Goal: Task Accomplishment & Management: Complete application form

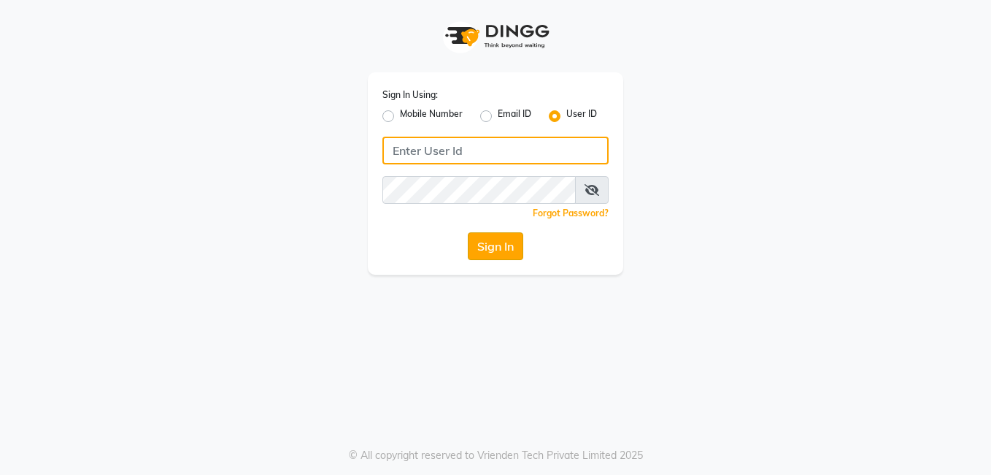
type input "seemashair&skin"
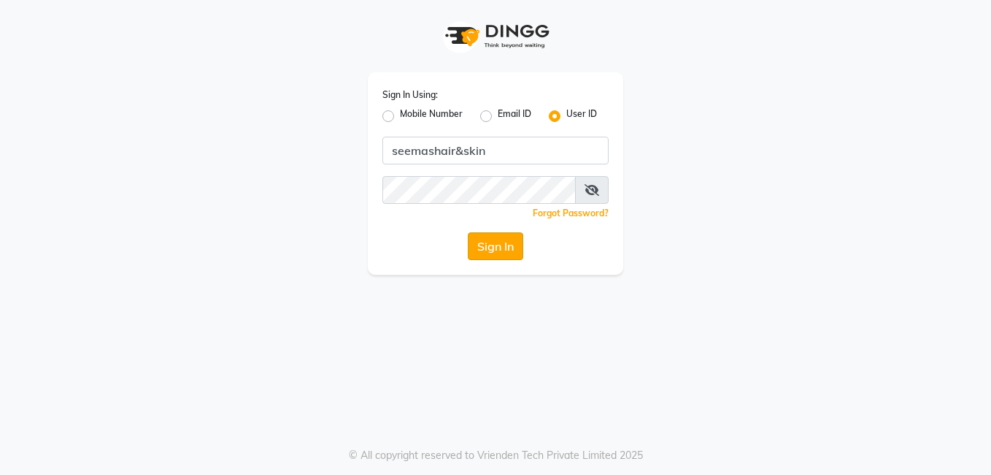
click at [511, 256] on button "Sign In" at bounding box center [495, 246] width 55 height 28
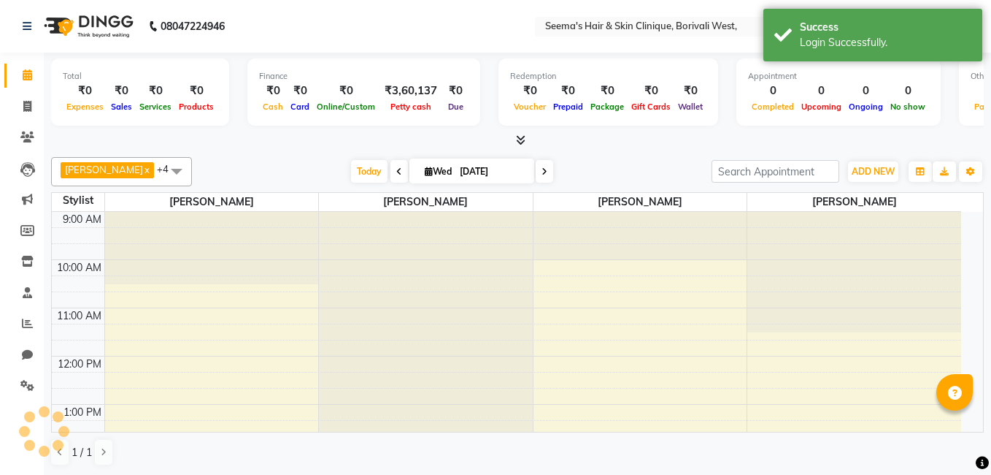
select select "en"
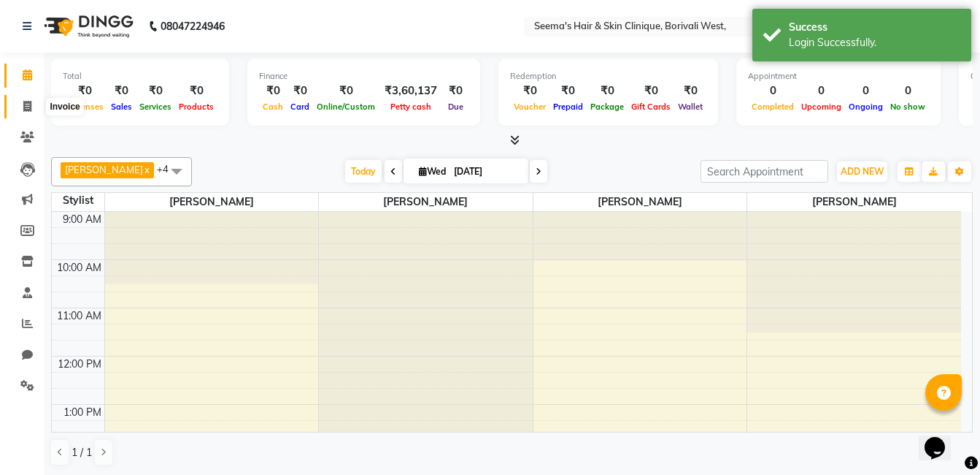
click at [31, 102] on icon at bounding box center [27, 106] width 8 height 11
select select "service"
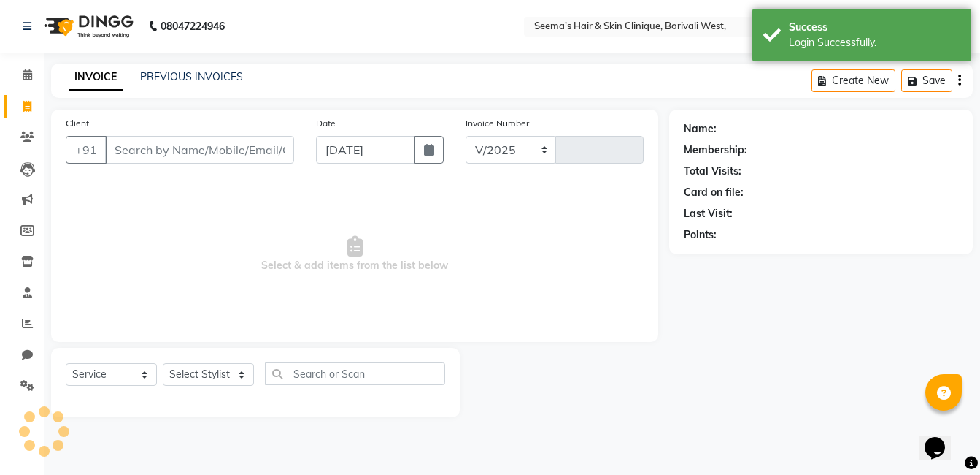
select select "8084"
type input "1531"
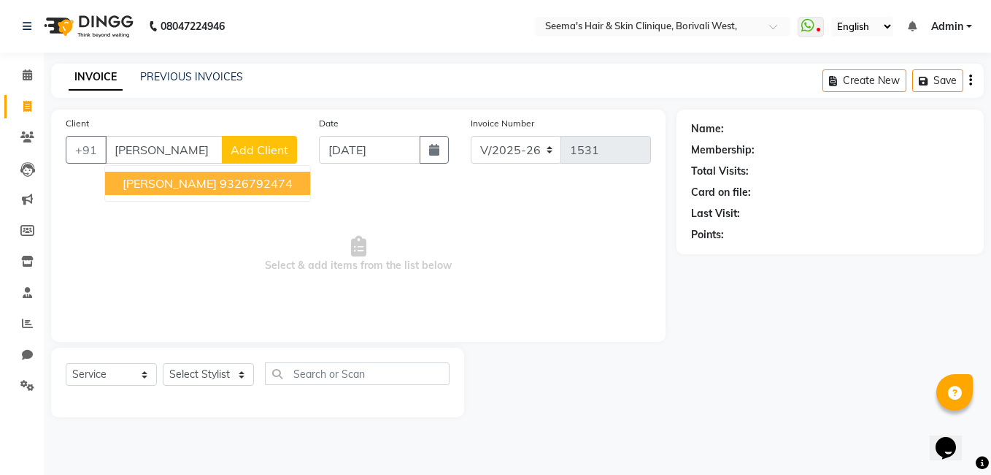
click at [201, 184] on span "[PERSON_NAME]" at bounding box center [170, 183] width 94 height 15
type input "9326792474"
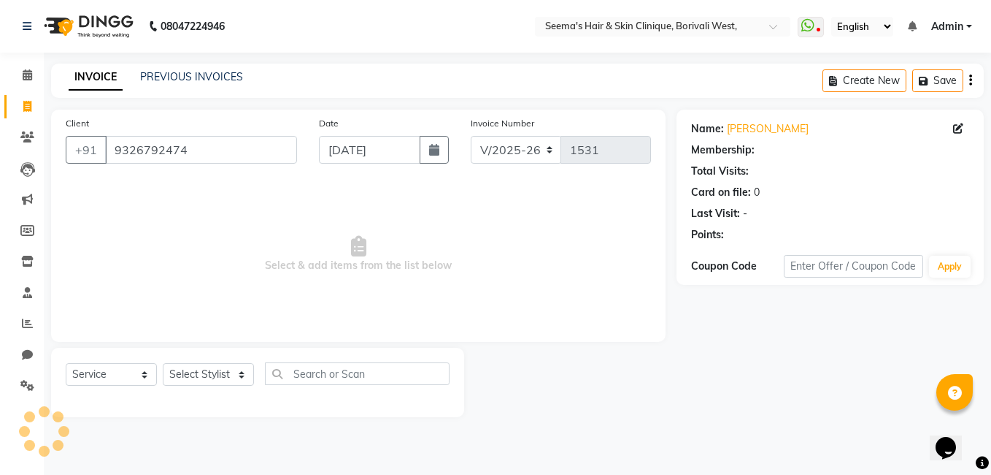
select select "1: Object"
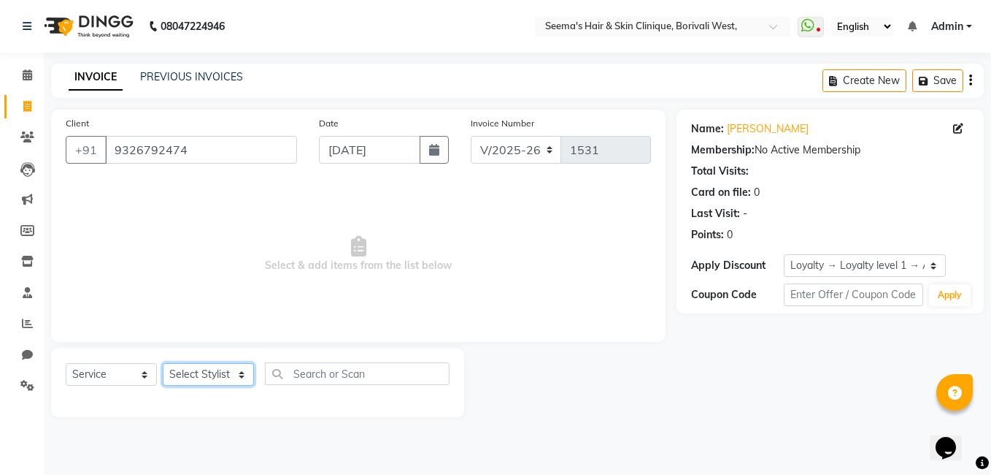
click at [239, 376] on select "Select Stylist [PERSON_NAME] [PERSON_NAME] [PERSON_NAME] [PERSON_NAME] [PERSON_…" at bounding box center [208, 374] width 91 height 23
select select "88244"
click at [163, 363] on select "Select Stylist [PERSON_NAME] [PERSON_NAME] [PERSON_NAME] [PERSON_NAME] [PERSON_…" at bounding box center [208, 374] width 91 height 23
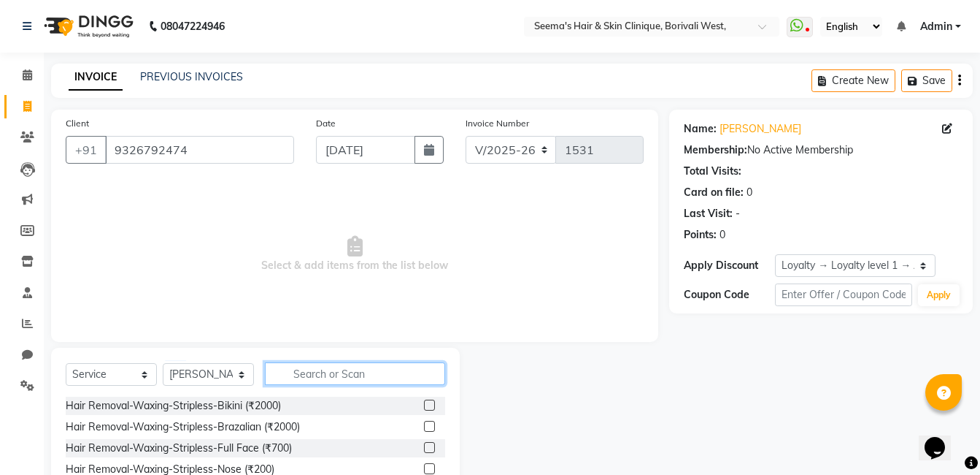
click at [337, 374] on input "text" at bounding box center [355, 373] width 180 height 23
type input "Th"
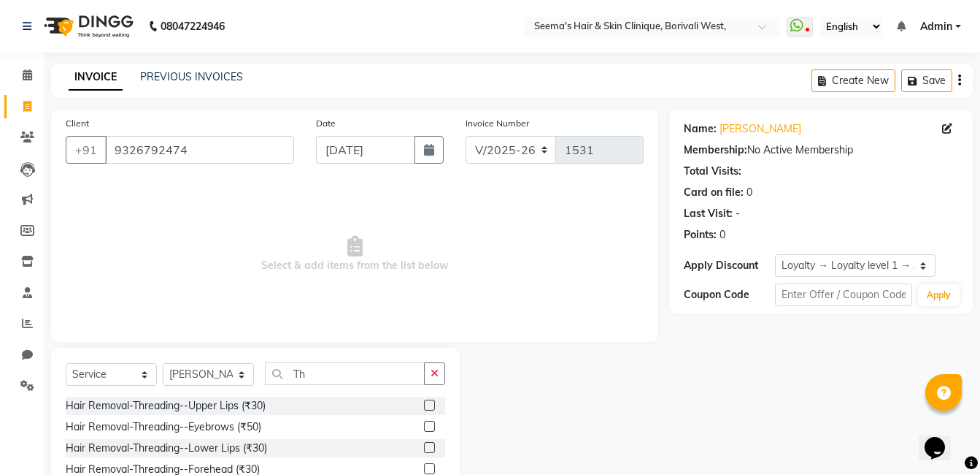
click at [424, 425] on label at bounding box center [429, 425] width 11 height 11
click at [424, 425] on input "checkbox" at bounding box center [428, 426] width 9 height 9
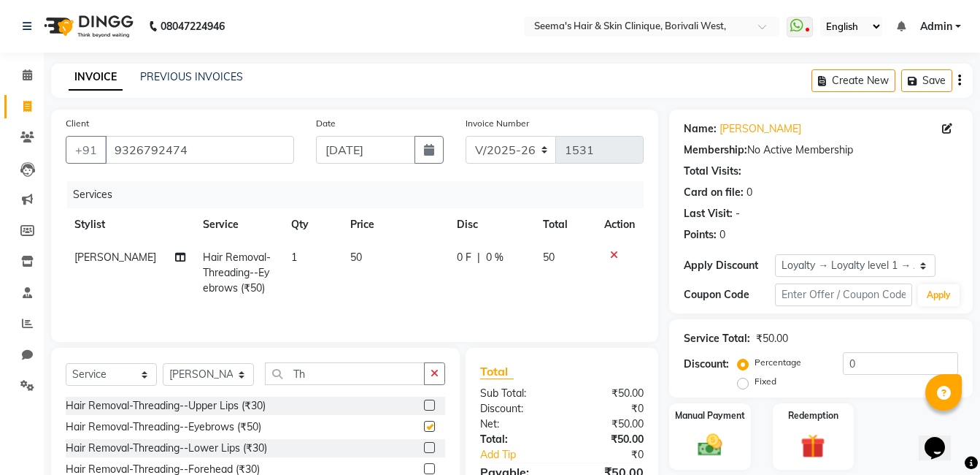
checkbox input "false"
click at [424, 402] on label at bounding box center [429, 404] width 11 height 11
click at [424, 402] on input "checkbox" at bounding box center [428, 405] width 9 height 9
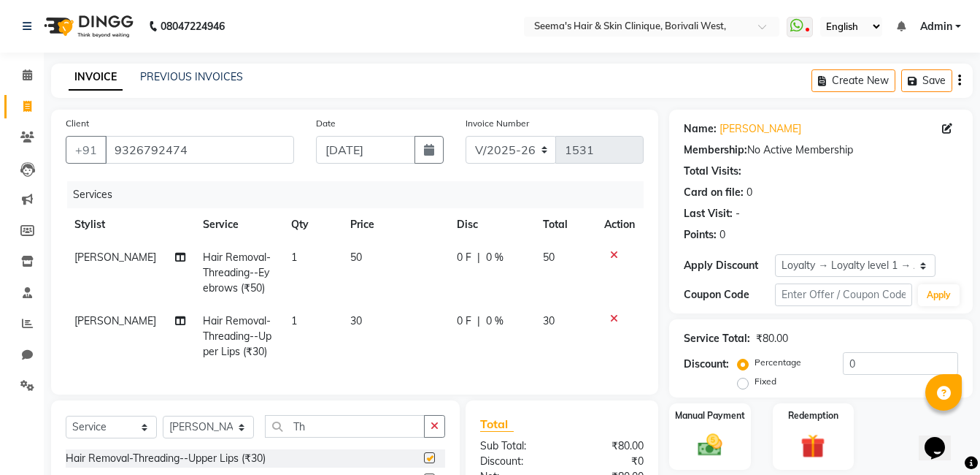
checkbox input "false"
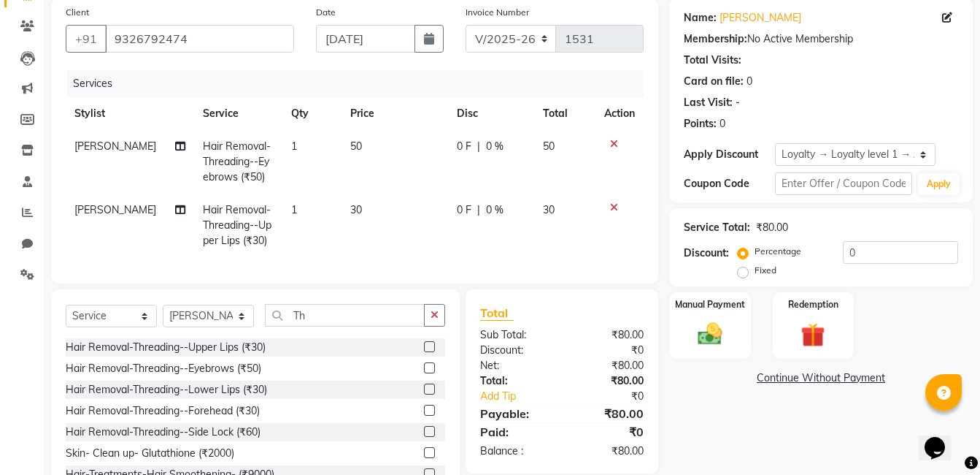
scroll to position [174, 0]
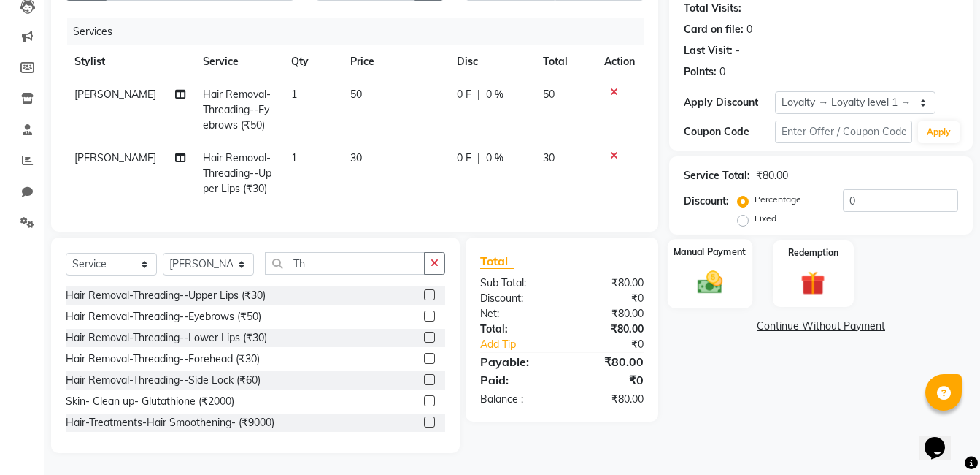
click at [710, 274] on img at bounding box center [710, 281] width 41 height 29
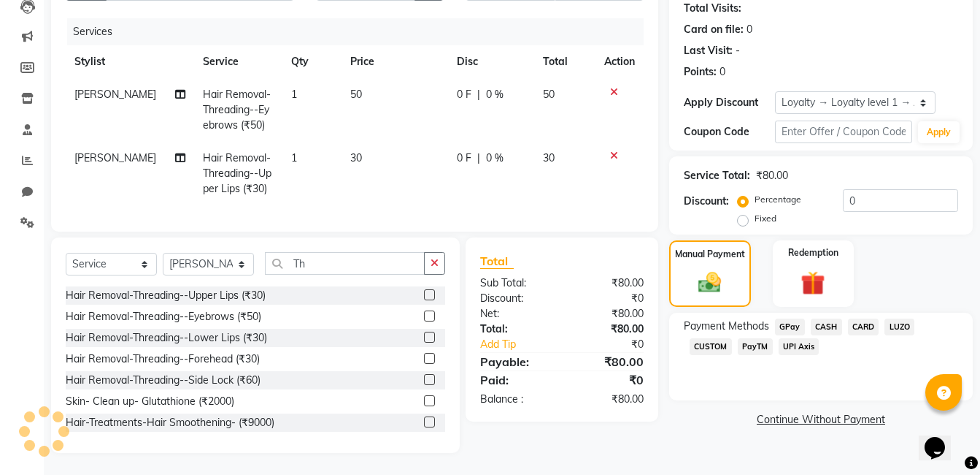
click at [793, 318] on span "GPay" at bounding box center [790, 326] width 30 height 17
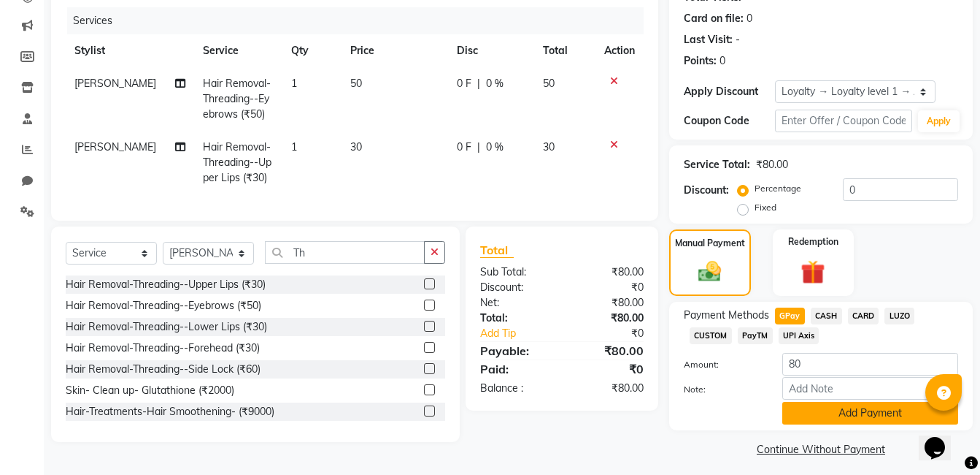
click at [843, 406] on button "Add Payment" at bounding box center [871, 413] width 176 height 23
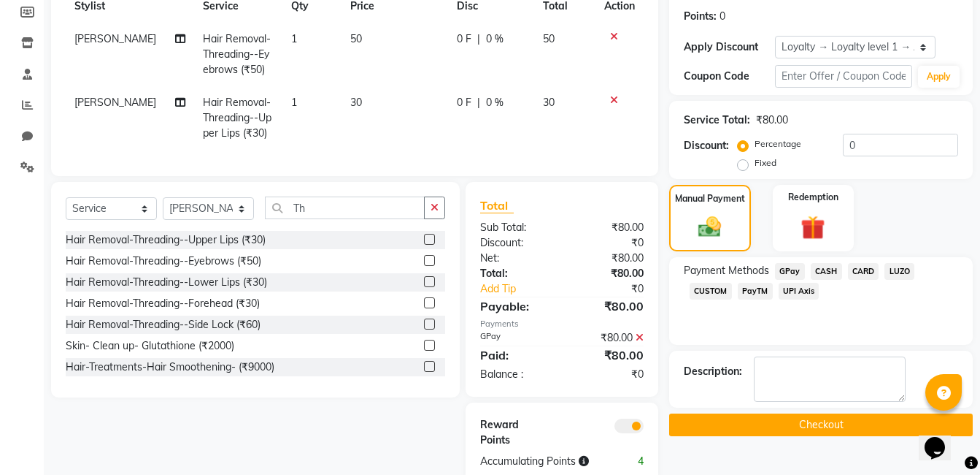
scroll to position [260, 0]
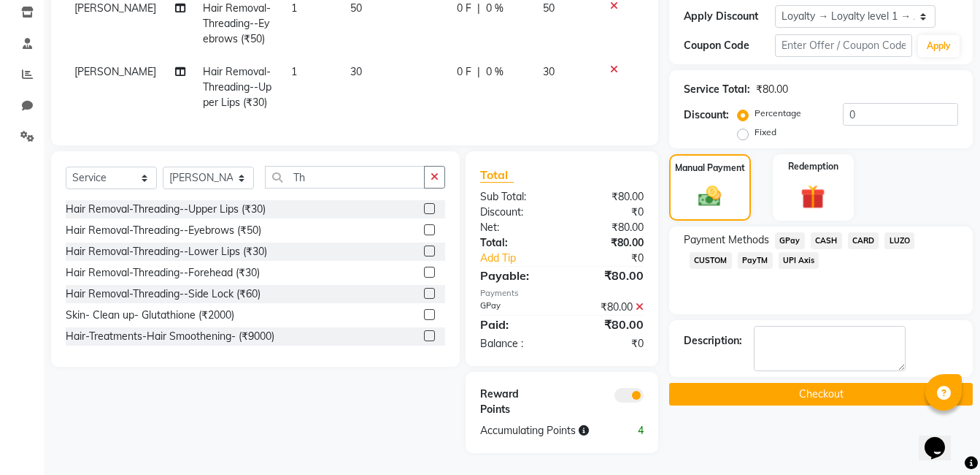
click at [837, 383] on button "Checkout" at bounding box center [821, 394] width 304 height 23
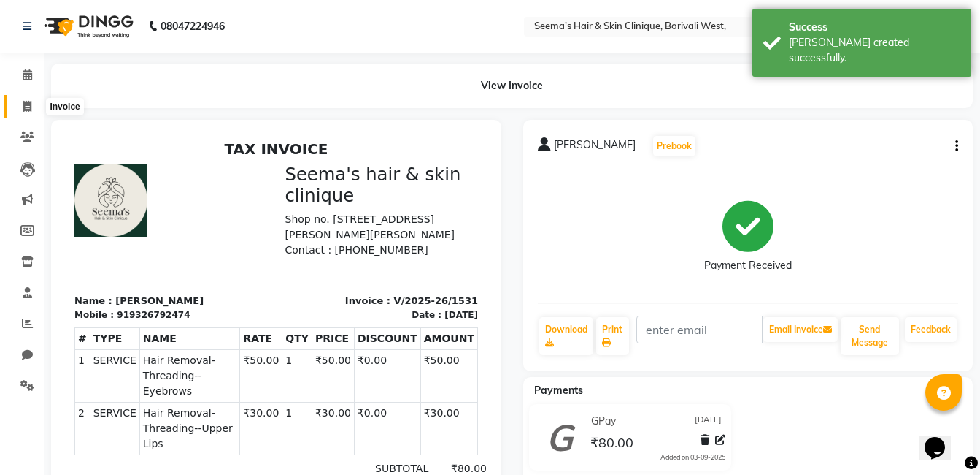
click at [26, 107] on icon at bounding box center [27, 106] width 8 height 11
select select "service"
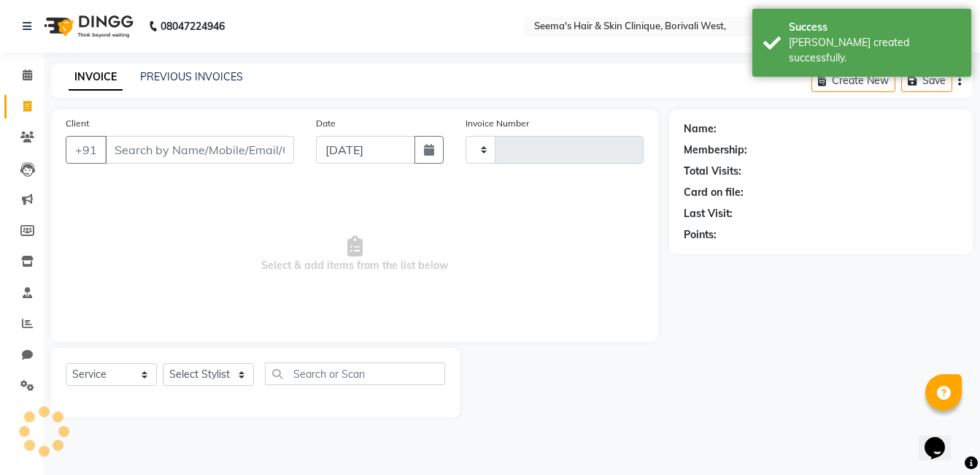
type input "1532"
select select "8084"
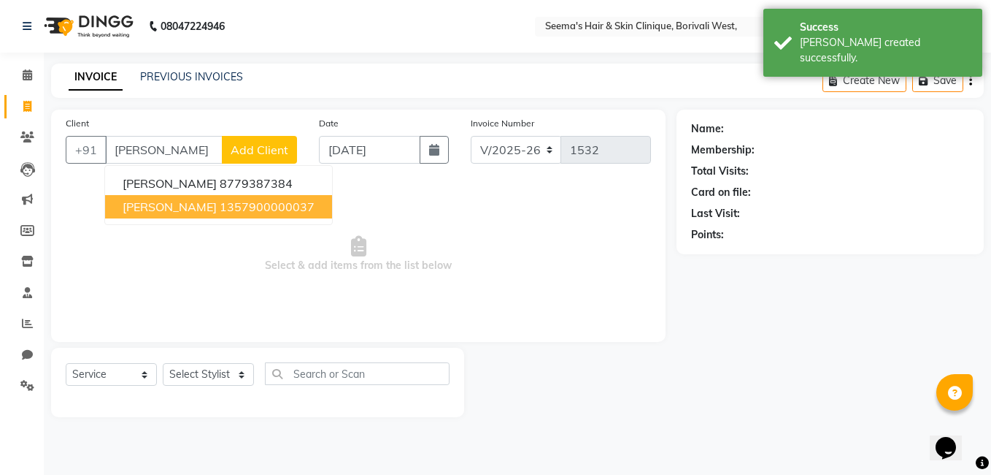
click at [153, 198] on button "[PERSON_NAME] 1357900000037" at bounding box center [218, 206] width 227 height 23
type input "1357900000037"
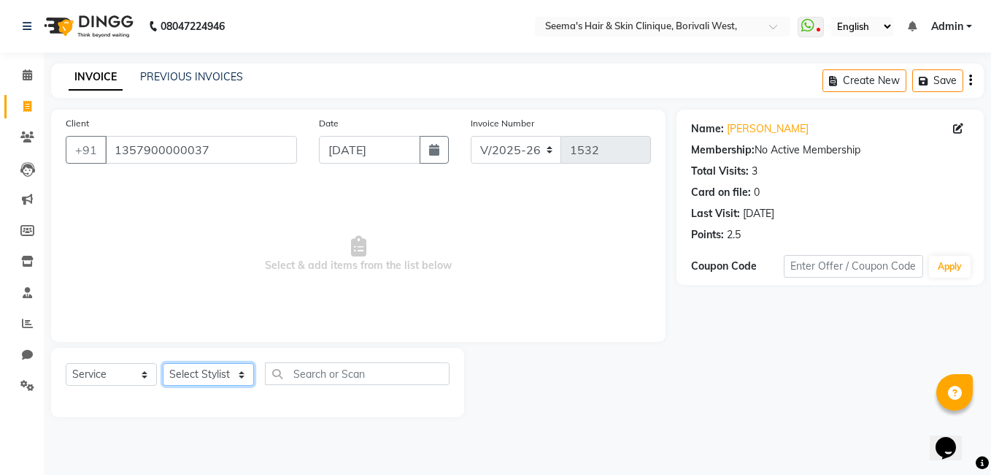
click at [237, 367] on select "Select Stylist [PERSON_NAME] [PERSON_NAME] [PERSON_NAME] [PERSON_NAME] [PERSON_…" at bounding box center [208, 374] width 91 height 23
select select "88244"
click at [163, 363] on select "Select Stylist [PERSON_NAME] [PERSON_NAME] [PERSON_NAME] [PERSON_NAME] [PERSON_…" at bounding box center [208, 374] width 91 height 23
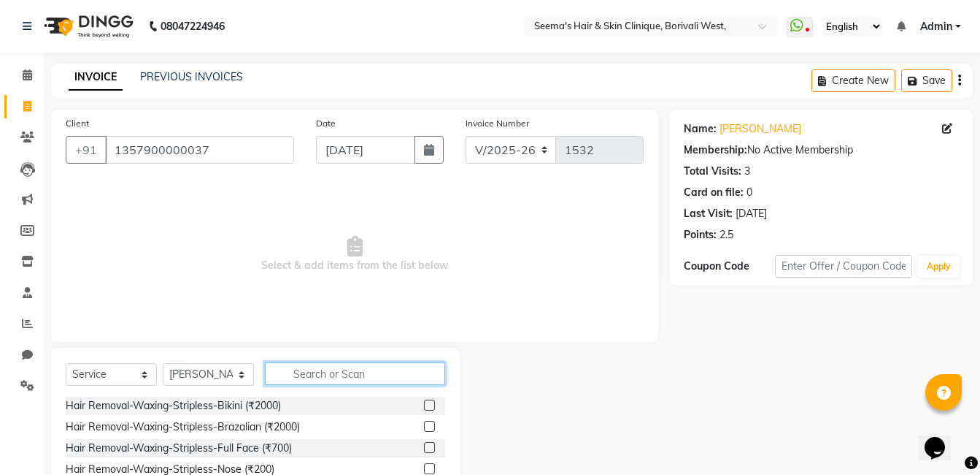
click at [312, 378] on input "text" at bounding box center [355, 373] width 180 height 23
type input "Th"
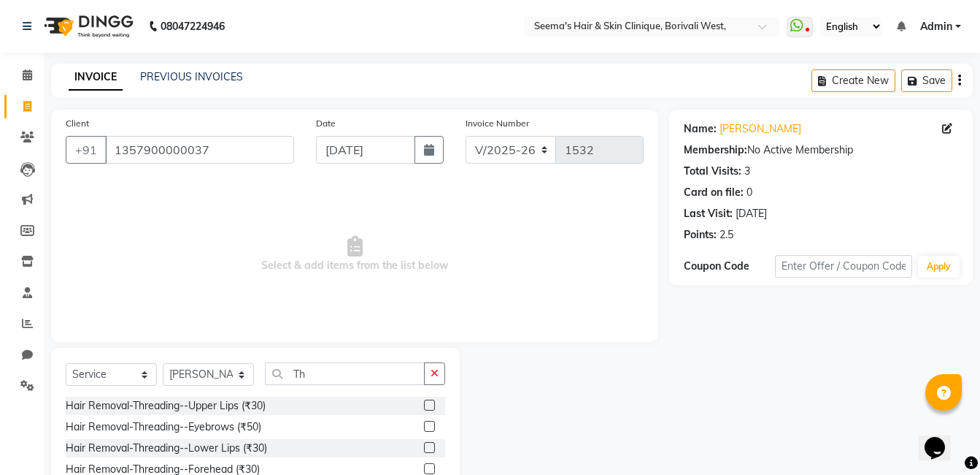
click at [424, 428] on div at bounding box center [434, 427] width 21 height 18
click at [424, 426] on label at bounding box center [429, 425] width 11 height 11
click at [424, 426] on input "checkbox" at bounding box center [428, 426] width 9 height 9
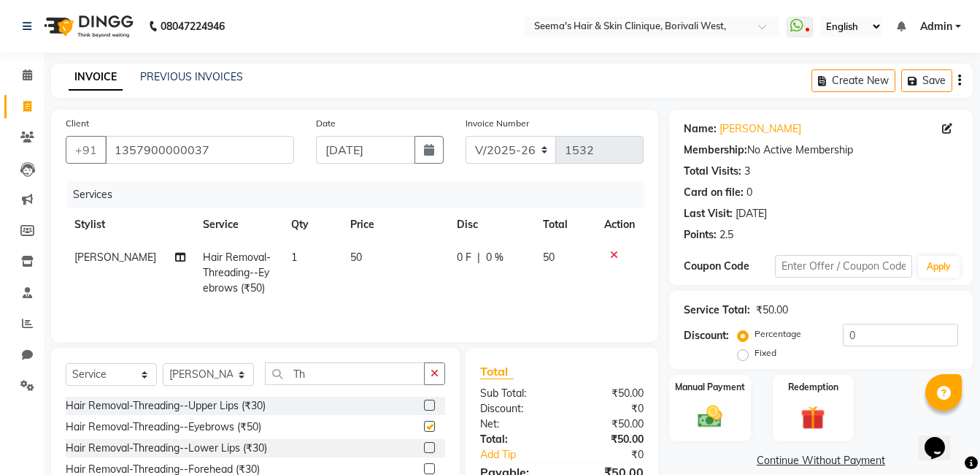
checkbox input "false"
click at [424, 403] on label at bounding box center [429, 404] width 11 height 11
click at [424, 403] on input "checkbox" at bounding box center [428, 405] width 9 height 9
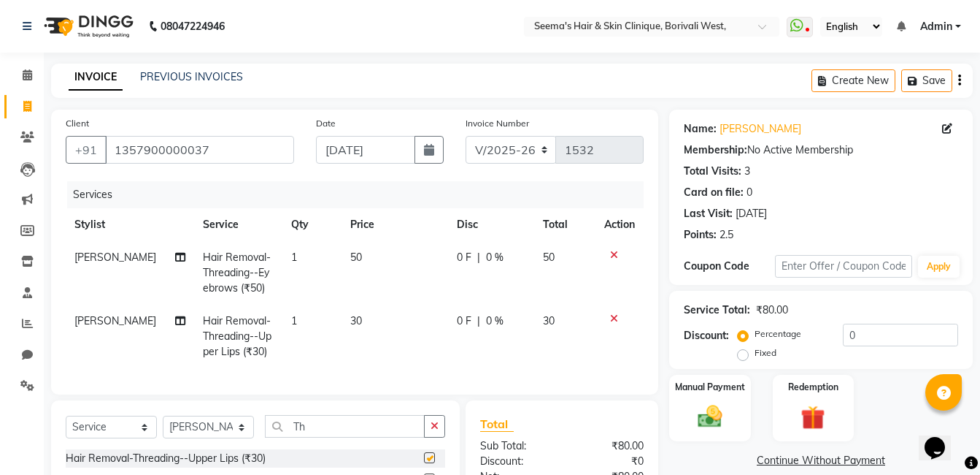
checkbox input "false"
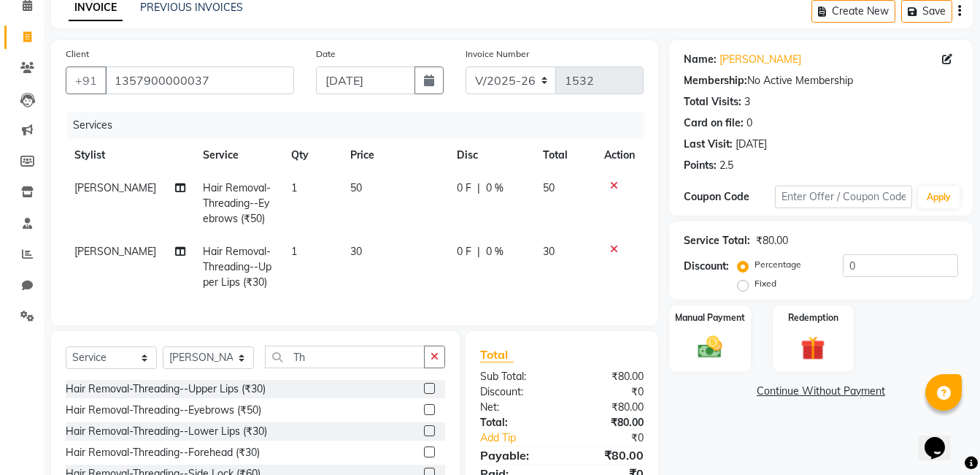
scroll to position [174, 0]
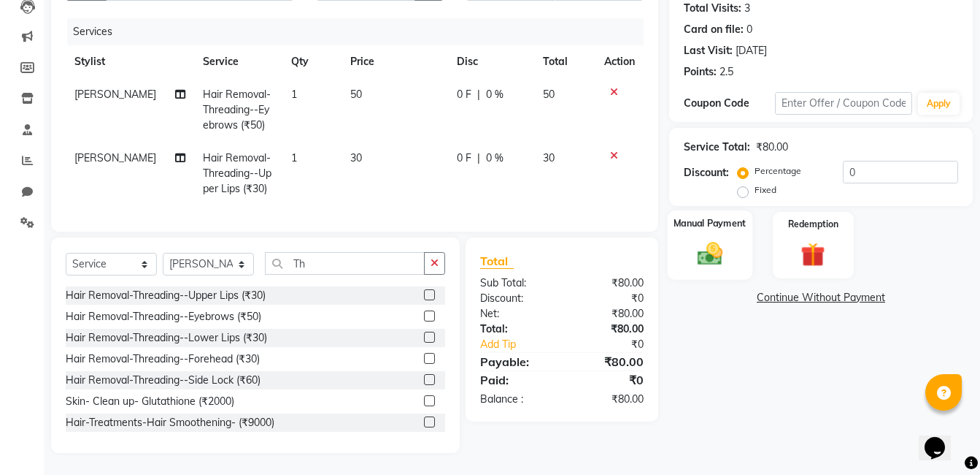
click at [705, 245] on img at bounding box center [710, 253] width 41 height 29
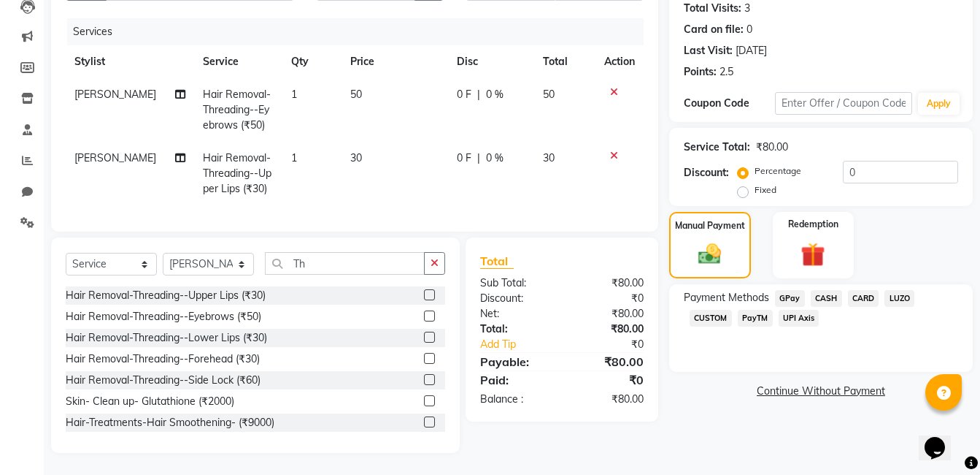
click at [819, 290] on span "CASH" at bounding box center [826, 298] width 31 height 17
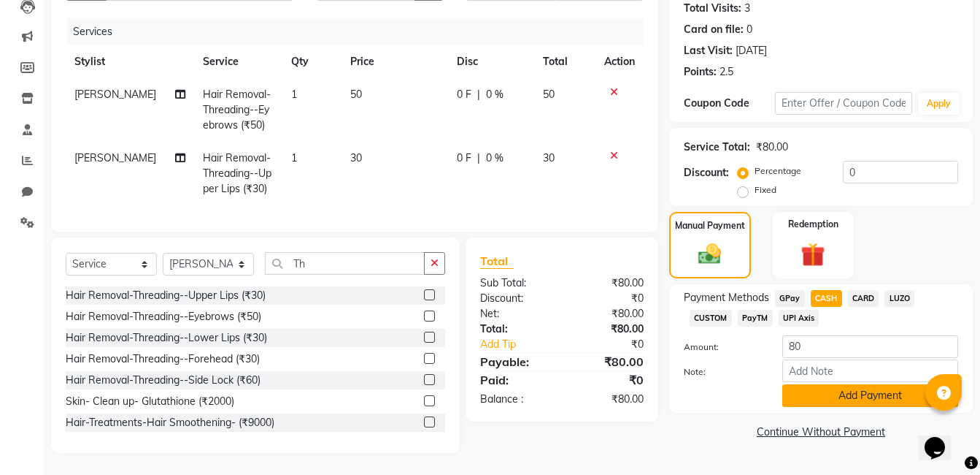
click at [849, 394] on button "Add Payment" at bounding box center [871, 395] width 176 height 23
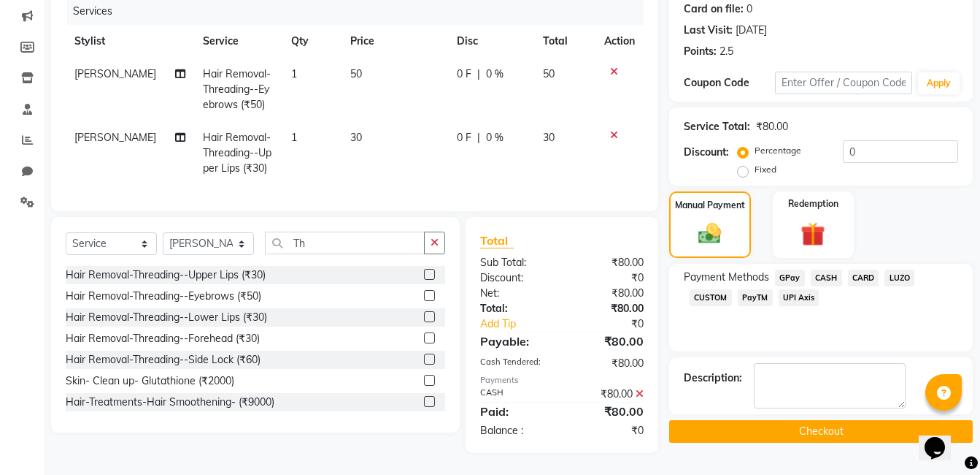
scroll to position [194, 0]
click at [843, 423] on button "Checkout" at bounding box center [821, 431] width 304 height 23
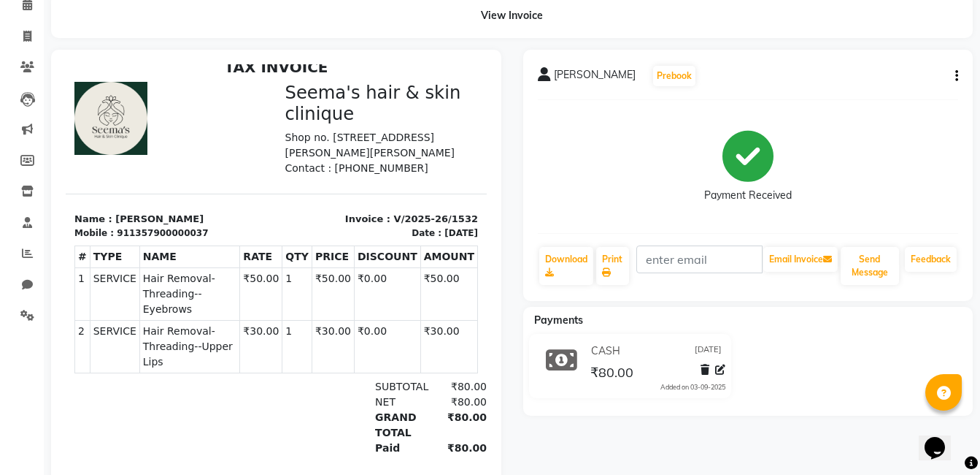
scroll to position [158, 0]
